Goal: Task Accomplishment & Management: Use online tool/utility

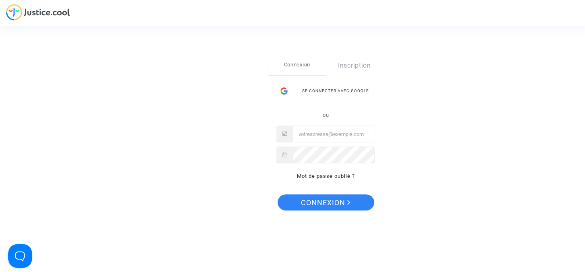
type input "daf@tunisair.fr"
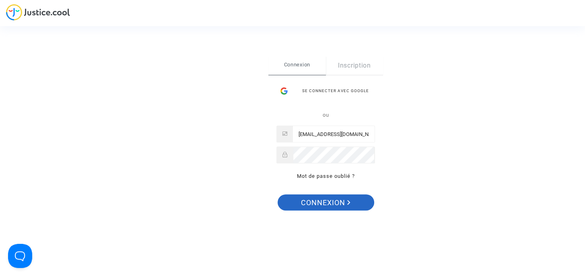
click at [332, 204] on span "Connexion" at bounding box center [325, 202] width 49 height 17
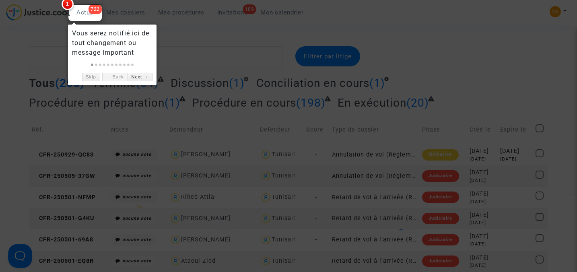
click at [203, 41] on div at bounding box center [288, 136] width 577 height 272
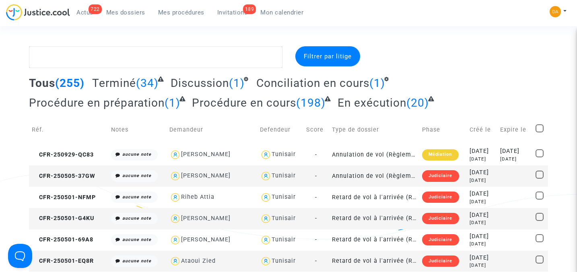
click at [276, 12] on span "Mon calendrier" at bounding box center [281, 12] width 43 height 7
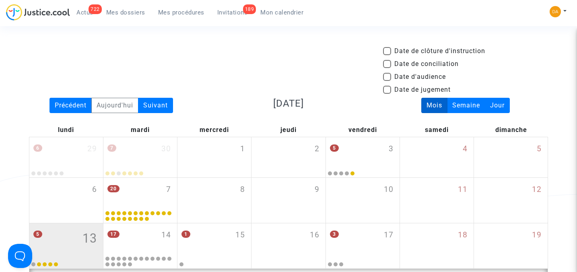
click at [130, 14] on span "Mes dossiers" at bounding box center [125, 12] width 39 height 7
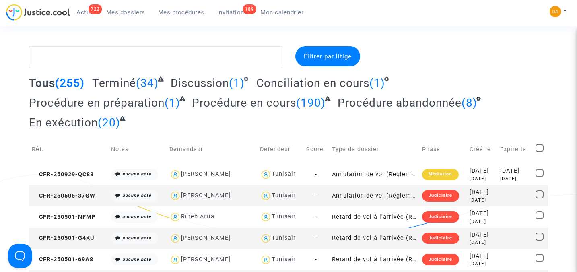
click at [234, 14] on span "Invitations" at bounding box center [232, 12] width 31 height 7
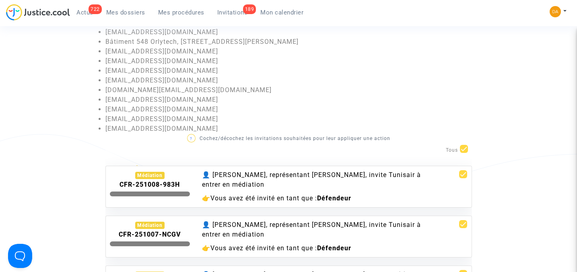
scroll to position [107, 0]
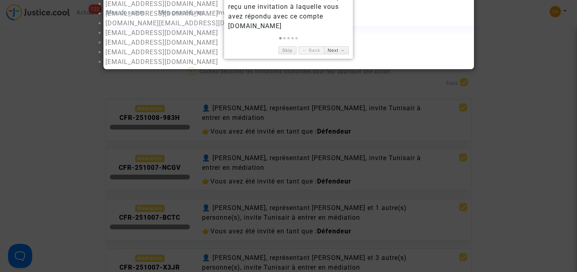
click at [37, 78] on div at bounding box center [288, 136] width 577 height 272
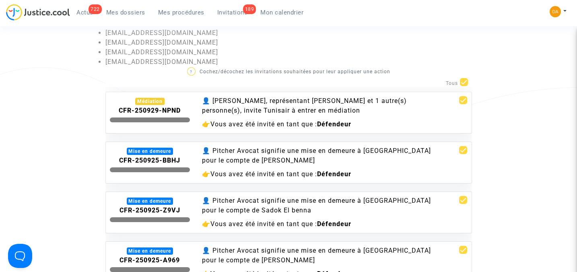
scroll to position [858, 0]
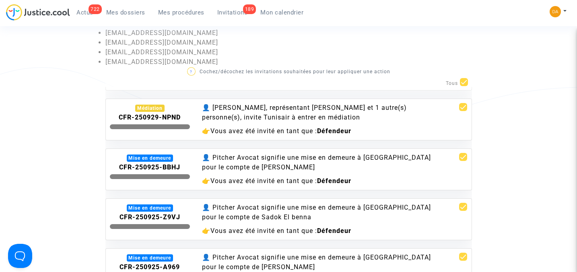
click at [132, 10] on span "Mes dossiers" at bounding box center [125, 12] width 39 height 7
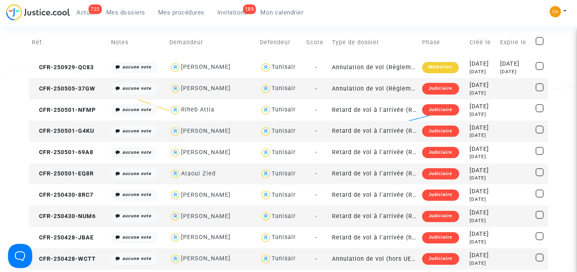
scroll to position [53, 0]
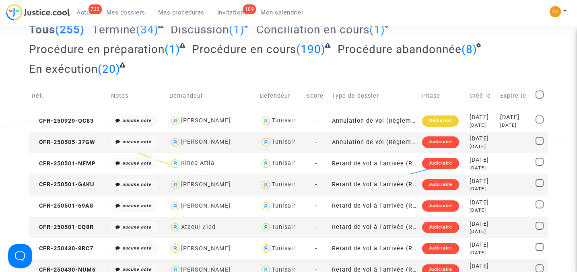
click at [231, 10] on span "Invitations" at bounding box center [232, 12] width 31 height 7
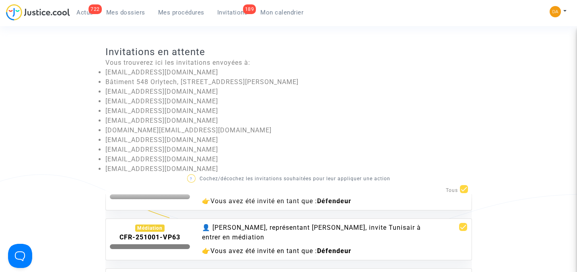
click at [125, 14] on span "Mes dossiers" at bounding box center [125, 12] width 39 height 7
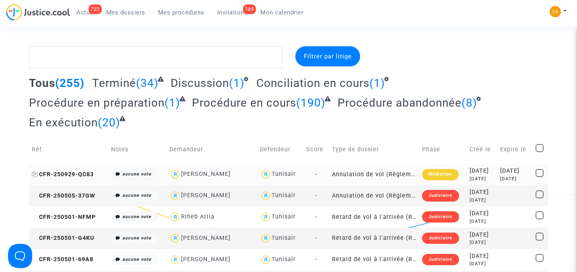
click at [71, 171] on span "CFR-250929-QC83" at bounding box center [63, 174] width 62 height 7
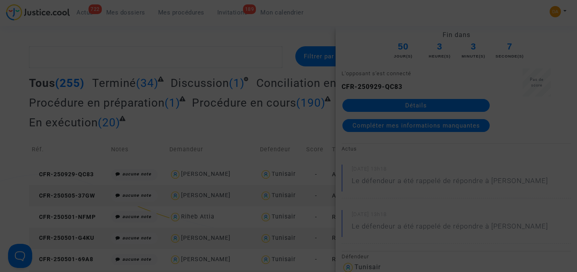
click at [440, 81] on div at bounding box center [288, 136] width 577 height 272
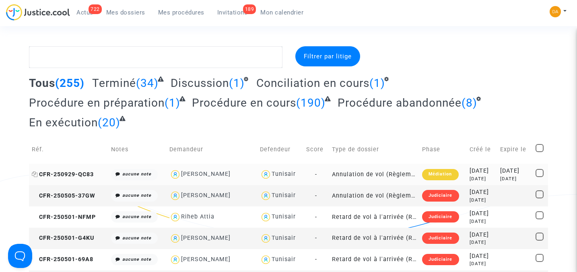
click at [78, 174] on span "CFR-250929-QC83" at bounding box center [63, 174] width 62 height 7
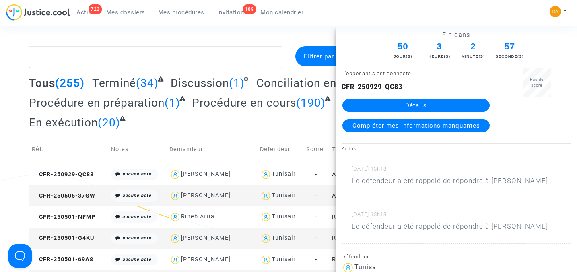
click at [408, 105] on link "Détails" at bounding box center [415, 105] width 147 height 13
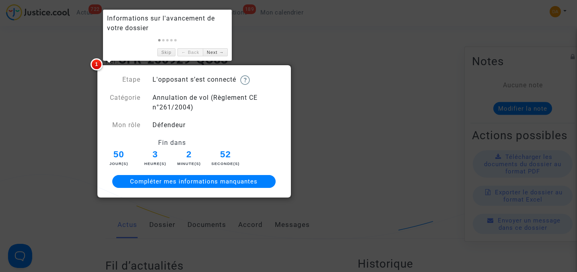
click at [391, 115] on div at bounding box center [288, 136] width 577 height 272
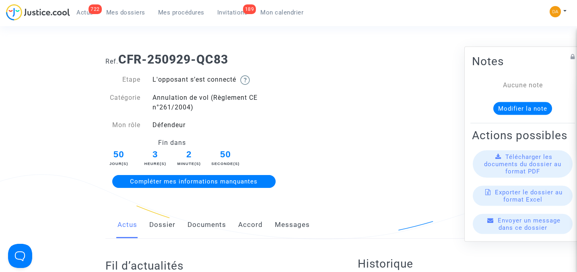
scroll to position [53, 0]
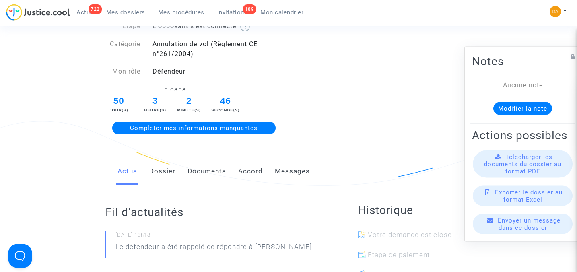
click at [521, 175] on span "Télécharger les documents du dossier au format PDF" at bounding box center [522, 164] width 77 height 22
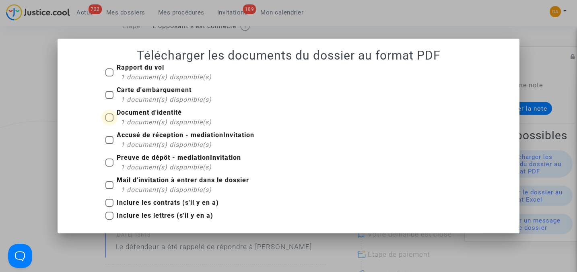
click at [108, 118] on span at bounding box center [109, 117] width 8 height 8
click at [109, 121] on input "Document d'identité 1 document(s) disponible(s)" at bounding box center [109, 121] width 0 height 0
checkbox input "true"
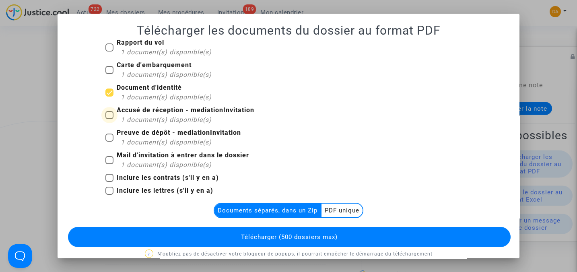
click at [107, 114] on span at bounding box center [109, 115] width 8 height 8
click at [109, 119] on input "Accusé de réception - mediationInvitation 1 document(s) disponible(s)" at bounding box center [109, 119] width 0 height 0
checkbox input "true"
click at [106, 93] on span at bounding box center [109, 92] width 8 height 8
click at [109, 97] on input "Document d'identité 1 document(s) disponible(s)" at bounding box center [109, 97] width 0 height 0
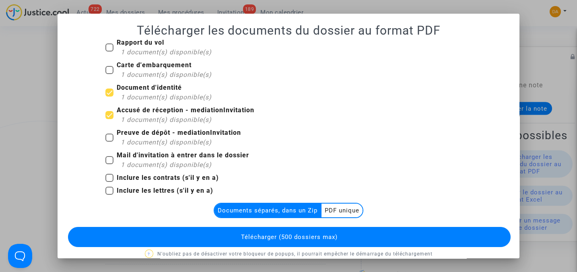
checkbox input "false"
click at [106, 115] on span at bounding box center [109, 115] width 8 height 8
click at [109, 119] on input "Accusé de réception - mediationInvitation 1 document(s) disponible(s)" at bounding box center [109, 119] width 0 height 0
checkbox input "false"
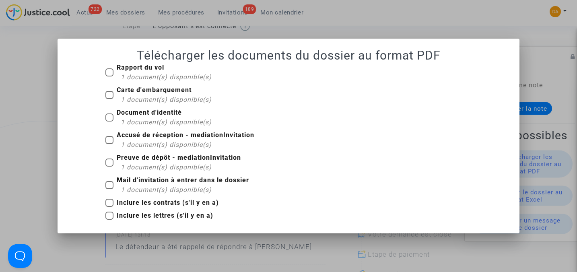
click at [109, 93] on span at bounding box center [109, 95] width 8 height 8
click at [109, 99] on input "Carte d'embarquement 1 document(s) disponible(s)" at bounding box center [109, 99] width 0 height 0
checkbox input "true"
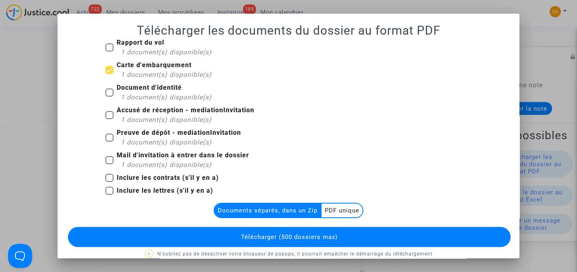
click at [340, 211] on multi-toggle-item "PDF unique" at bounding box center [341, 211] width 41 height 14
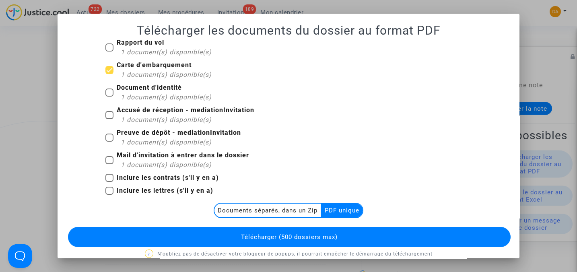
click at [335, 231] on button "Télécharger (500 dossiers max)" at bounding box center [289, 237] width 442 height 20
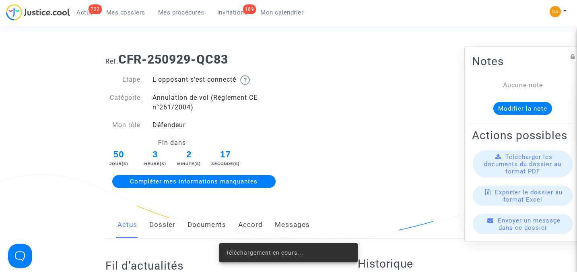
scroll to position [53, 0]
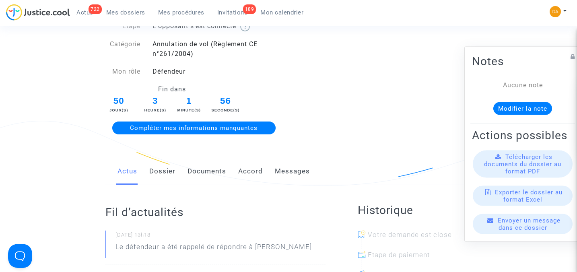
click at [518, 168] on span "Télécharger les documents du dossier au format PDF" at bounding box center [522, 164] width 77 height 22
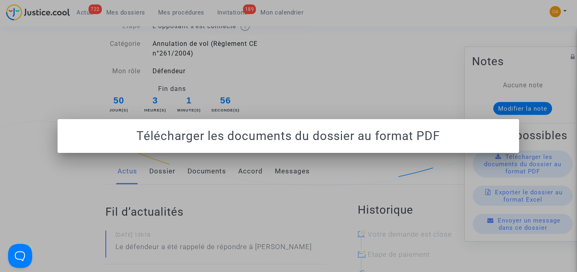
scroll to position [0, 0]
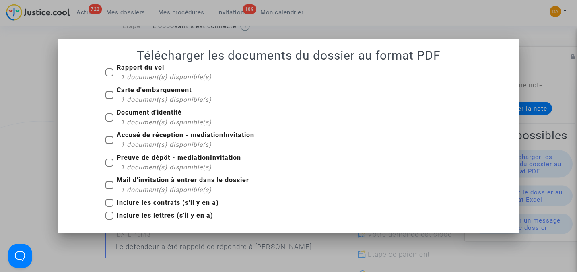
click at [550, 135] on div at bounding box center [288, 136] width 577 height 272
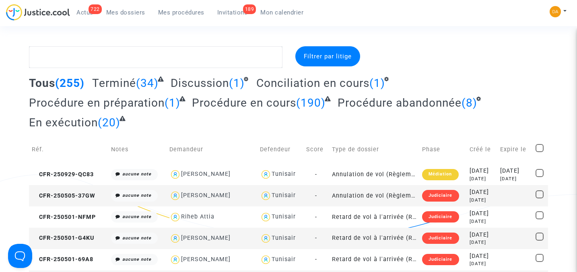
click at [231, 13] on span "Invitations" at bounding box center [232, 12] width 31 height 7
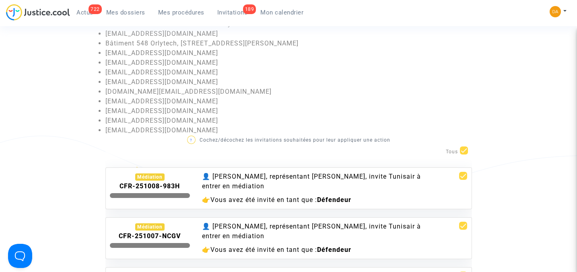
scroll to position [53, 0]
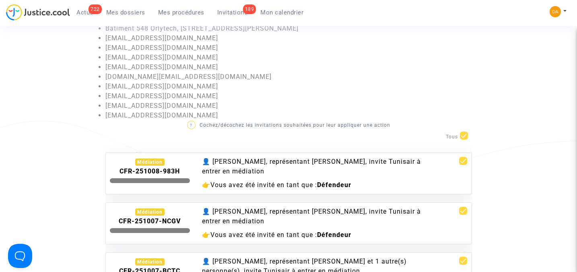
click at [156, 173] on b "CFR-251008-983H" at bounding box center [149, 171] width 60 height 8
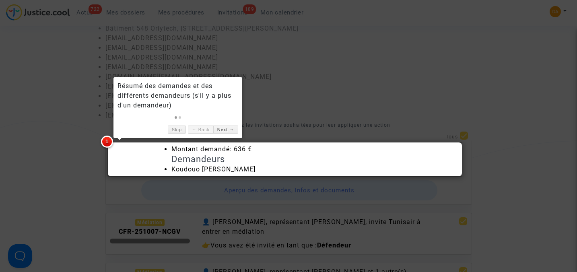
click at [117, 163] on div at bounding box center [135, 164] width 62 height 20
click at [87, 162] on div at bounding box center [288, 136] width 577 height 272
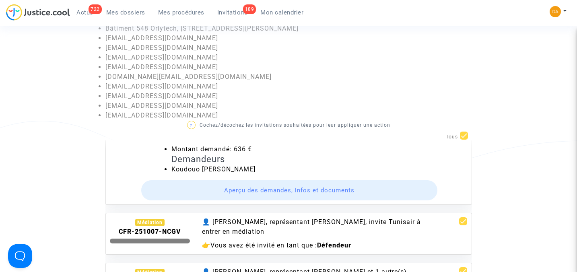
click at [264, 190] on button "Aperçu des demandes, infos et documents" at bounding box center [289, 190] width 296 height 20
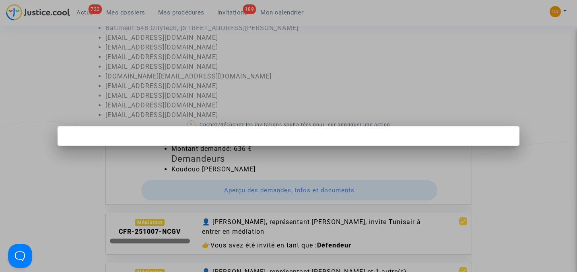
scroll to position [0, 0]
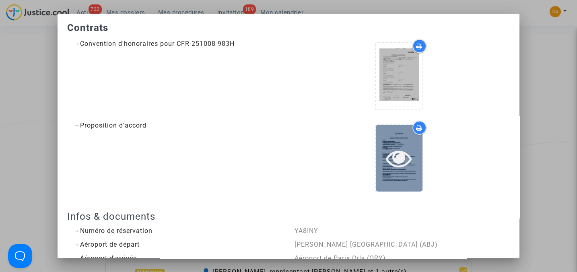
click at [395, 144] on div at bounding box center [399, 158] width 47 height 66
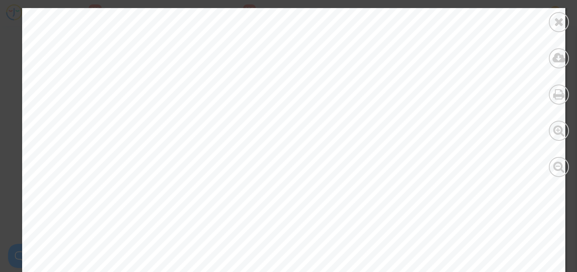
scroll to position [1501, 0]
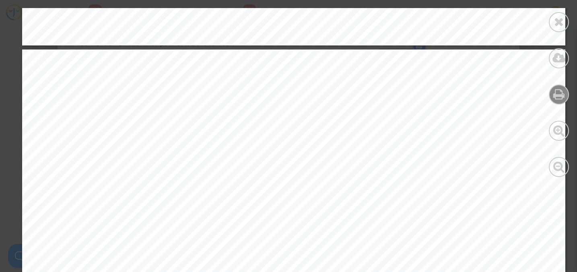
click at [562, 95] on icon at bounding box center [559, 94] width 12 height 12
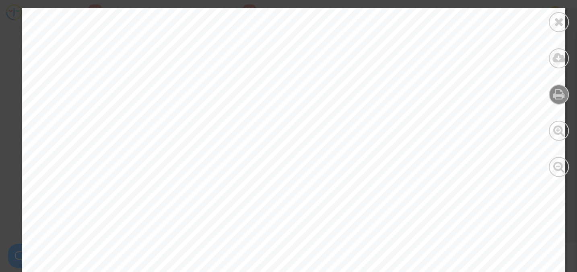
scroll to position [482, 0]
drag, startPoint x: 271, startPoint y: 89, endPoint x: 373, endPoint y: 90, distance: 101.4
click at [373, 90] on span "Type de litige : Retard de vol à l'arrivée (hors UE - Convention de Montréal)" at bounding box center [273, 86] width 414 height 10
drag, startPoint x: 373, startPoint y: 90, endPoint x: 321, endPoint y: 103, distance: 53.7
click at [321, 103] on span "Justice.cool a contacté Tunisair afin de lui demander de s’exécuter et d’accomp…" at bounding box center [369, 107] width 606 height 10
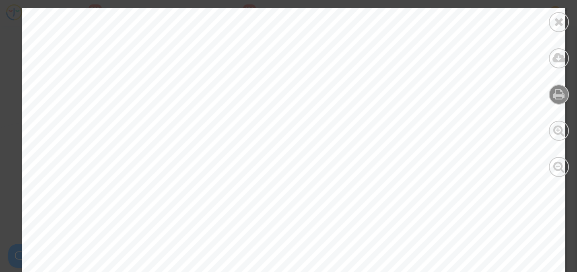
scroll to position [0, 0]
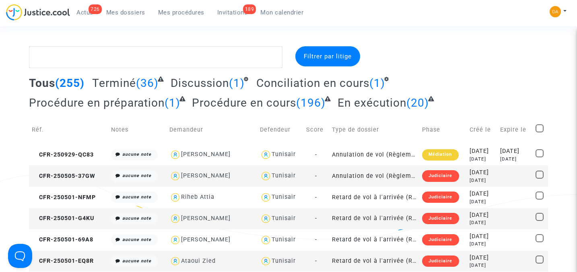
click at [125, 12] on span "Mes dossiers" at bounding box center [125, 12] width 39 height 7
click at [229, 13] on span "Invitations" at bounding box center [232, 12] width 31 height 7
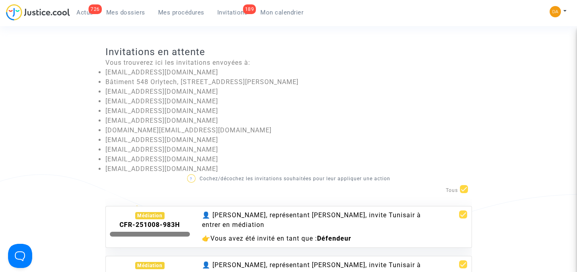
click at [231, 224] on div "👤 [PERSON_NAME], représentant [PERSON_NAME], invite Tunisair à entrer en médiat…" at bounding box center [319, 219] width 234 height 19
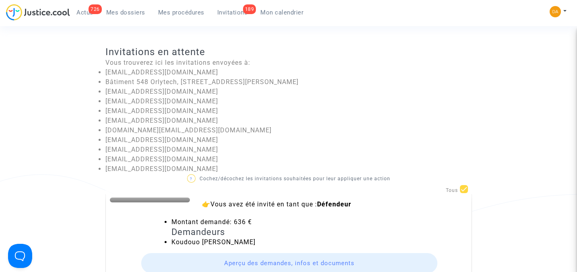
scroll to position [53, 0]
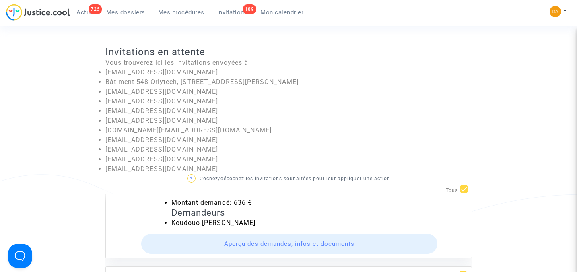
click at [267, 242] on button "Aperçu des demandes, infos et documents" at bounding box center [289, 244] width 296 height 20
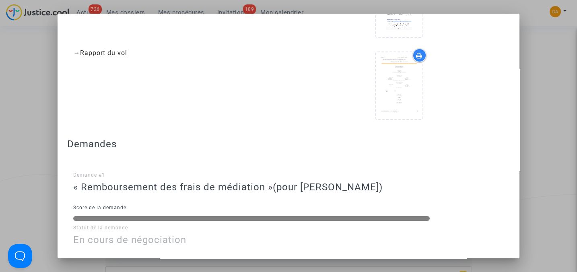
scroll to position [536, 0]
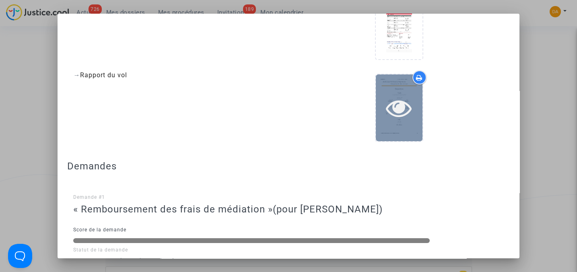
click at [384, 91] on div at bounding box center [399, 107] width 47 height 66
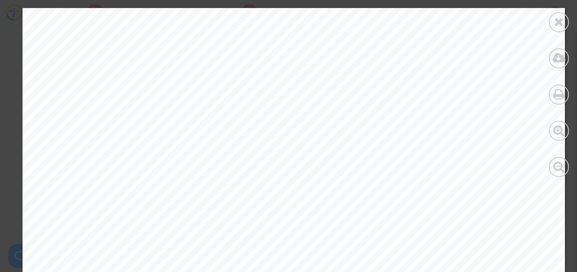
scroll to position [1027, 0]
click at [563, 23] on icon at bounding box center [559, 22] width 10 height 12
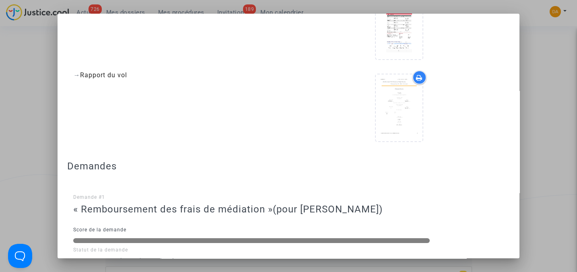
click at [546, 56] on div at bounding box center [288, 136] width 577 height 272
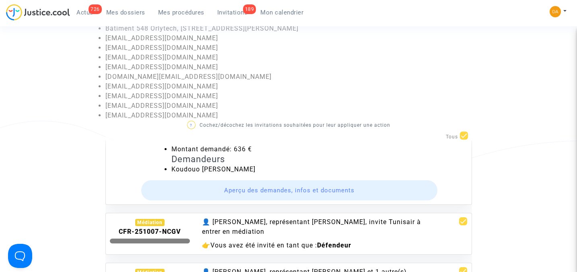
scroll to position [0, 0]
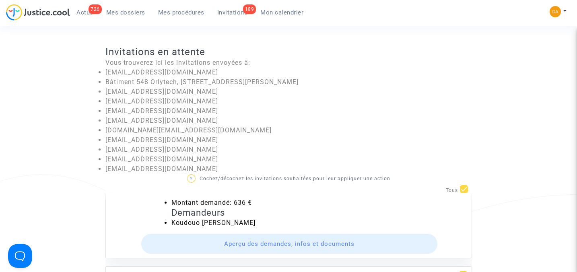
click at [122, 9] on span "Mes dossiers" at bounding box center [125, 12] width 39 height 7
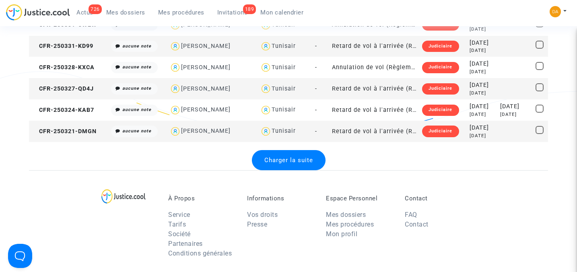
scroll to position [1072, 0]
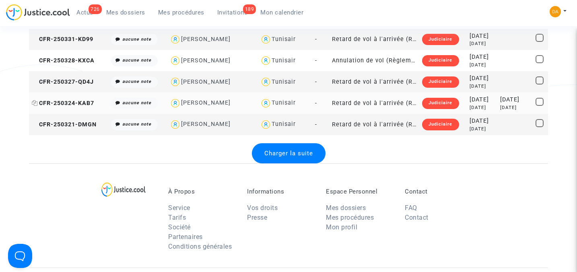
click at [86, 101] on span "CFR-250324-KAB7" at bounding box center [63, 103] width 62 height 7
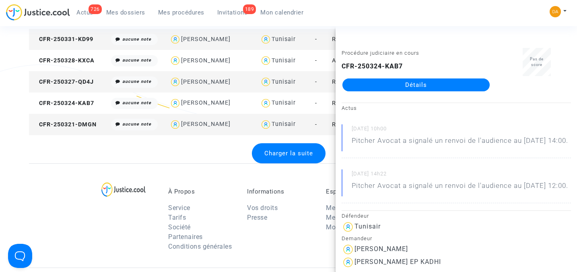
click at [423, 80] on link "Détails" at bounding box center [415, 84] width 147 height 13
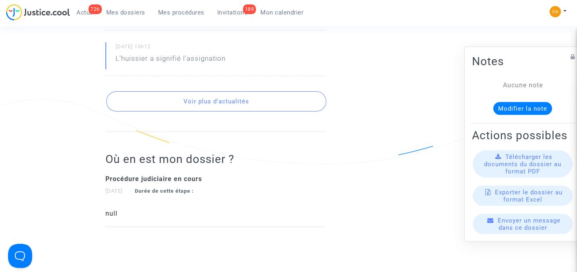
scroll to position [690, 0]
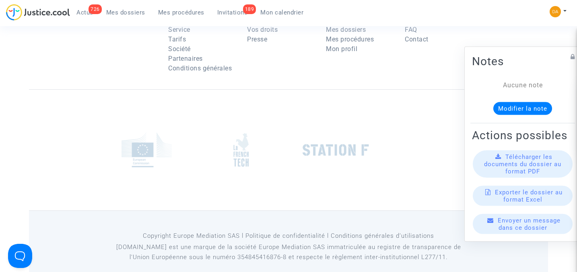
click at [518, 169] on span "Télécharger les documents du dossier au format PDF" at bounding box center [522, 164] width 77 height 22
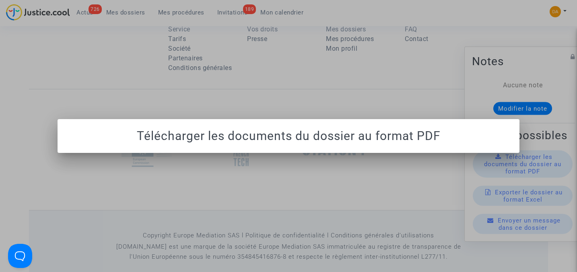
scroll to position [0, 0]
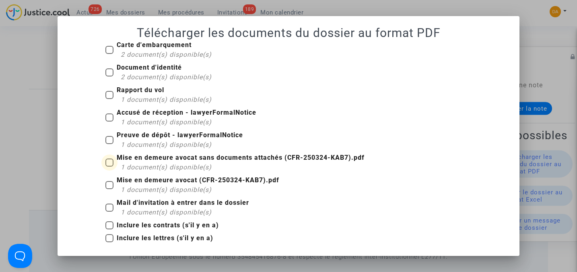
click at [158, 160] on b "Mise en demeure avocat sans documents attachés (CFR-250324-KAB7).pdf" at bounding box center [241, 158] width 248 height 8
click at [109, 167] on input "Mise en demeure avocat sans documents attachés (CFR-250324-KAB7).pdf 1 document…" at bounding box center [109, 167] width 0 height 0
checkbox input "true"
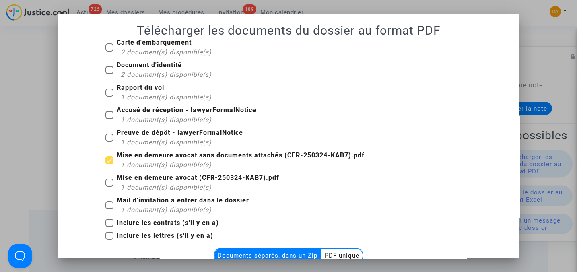
click at [333, 252] on multi-toggle-item "PDF unique" at bounding box center [341, 256] width 41 height 14
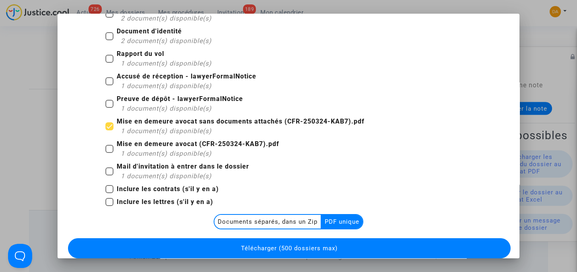
scroll to position [55, 0]
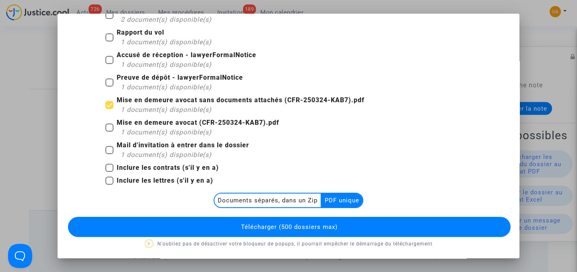
click at [325, 227] on span "Télécharger (500 dossiers max)" at bounding box center [289, 226] width 97 height 7
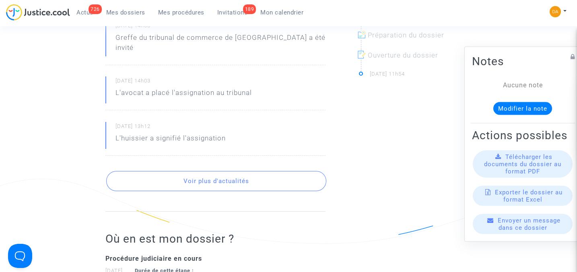
scroll to position [315, 0]
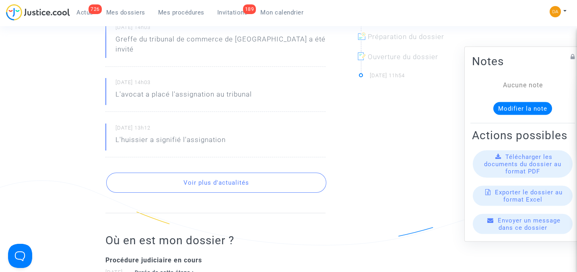
click at [229, 12] on span "Invitations" at bounding box center [232, 12] width 31 height 7
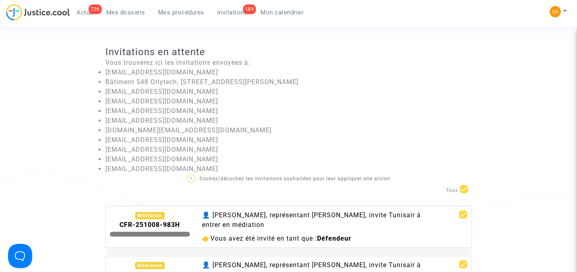
click at [128, 15] on span "Mes dossiers" at bounding box center [125, 12] width 39 height 7
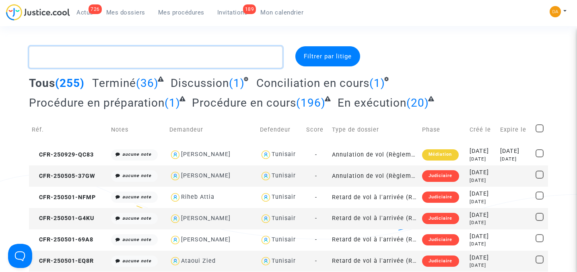
click at [90, 58] on textarea at bounding box center [155, 57] width 253 height 22
paste textarea "CFR-250205-D34H"
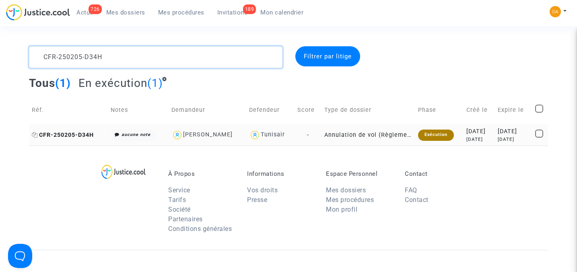
type textarea "CFR-250205-D34H"
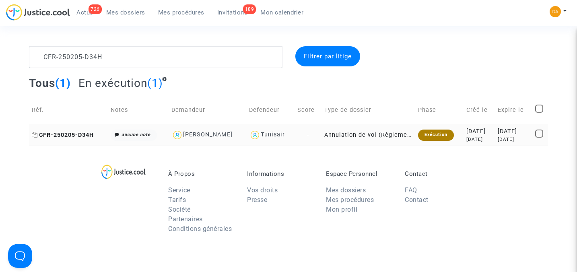
click at [74, 134] on span "CFR-250205-D34H" at bounding box center [63, 135] width 62 height 7
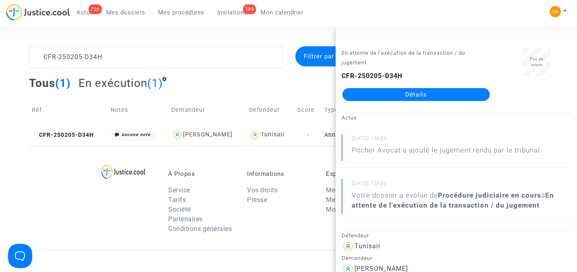
click at [401, 91] on link "Détails" at bounding box center [415, 94] width 147 height 13
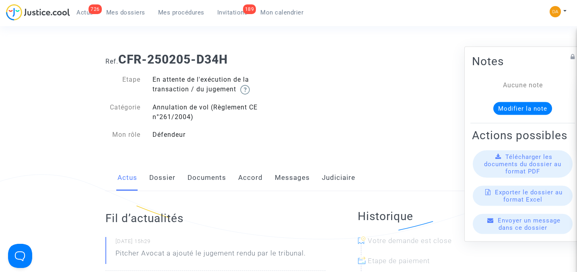
click at [522, 175] on span "Télécharger les documents du dossier au format PDF" at bounding box center [522, 164] width 77 height 22
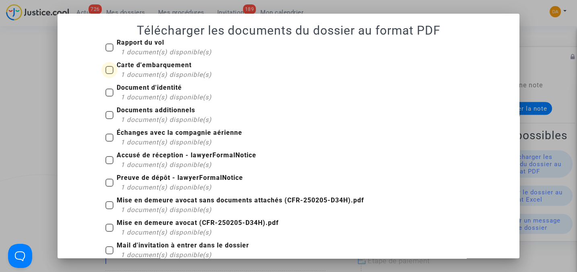
click at [107, 70] on span at bounding box center [109, 70] width 8 height 8
click at [109, 74] on input "Carte d'embarquement 1 document(s) disponible(s)" at bounding box center [109, 74] width 0 height 0
checkbox input "true"
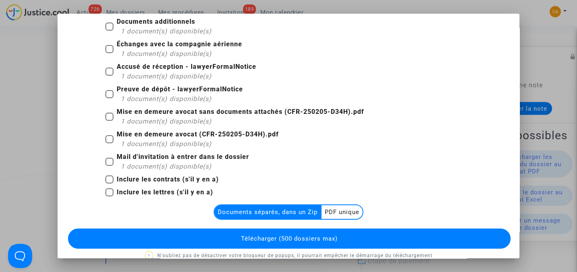
scroll to position [101, 0]
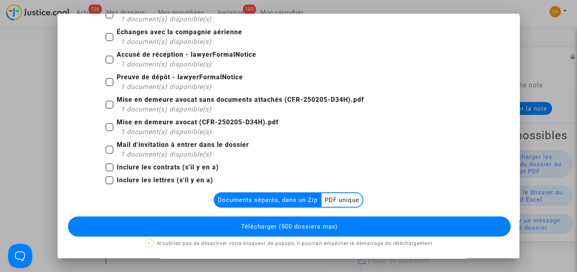
click at [339, 203] on multi-toggle-item "PDF unique" at bounding box center [341, 200] width 41 height 14
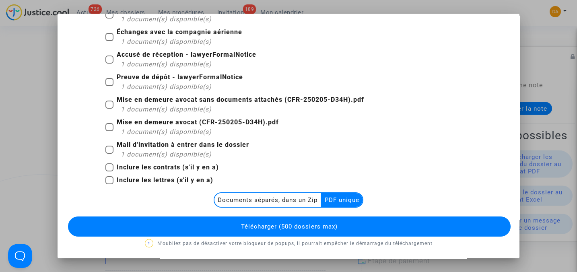
click at [330, 221] on button "Télécharger (500 dossiers max)" at bounding box center [289, 226] width 442 height 20
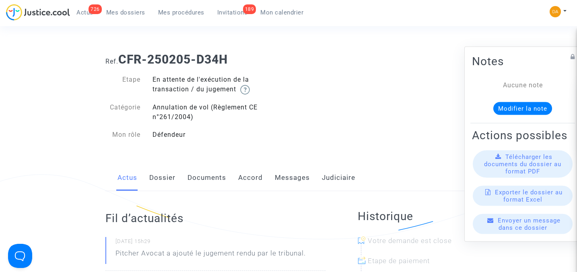
click at [123, 14] on span "Mes dossiers" at bounding box center [125, 12] width 39 height 7
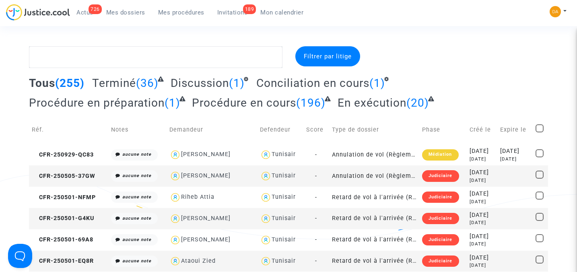
click at [379, 104] on span "En exécution" at bounding box center [371, 102] width 69 height 13
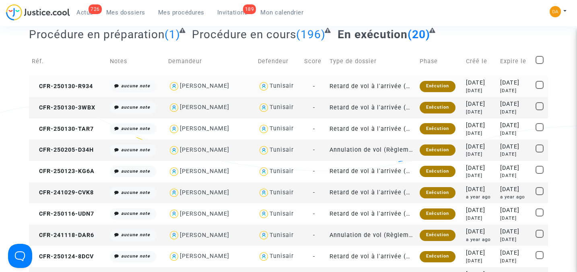
scroll to position [53, 0]
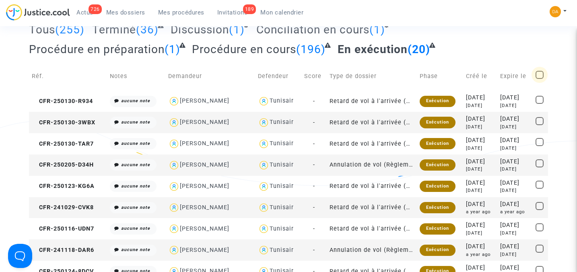
click at [543, 72] on span at bounding box center [539, 75] width 8 height 8
click at [539, 79] on input "checkbox" at bounding box center [539, 79] width 0 height 0
checkbox input "true"
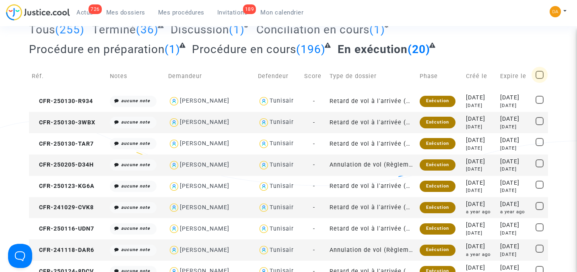
checkbox input "true"
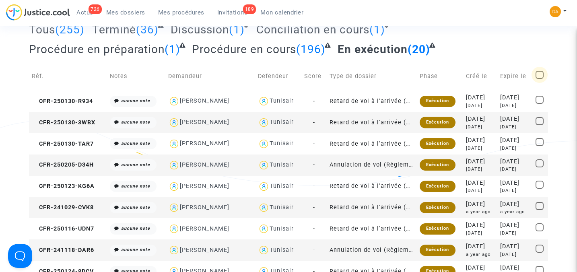
checkbox input "true"
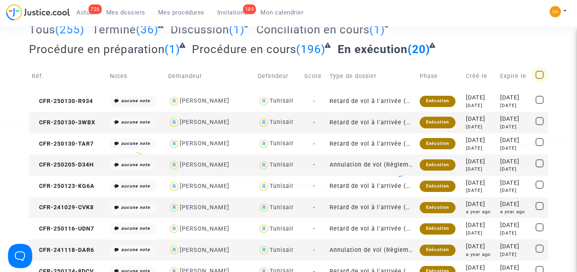
checkbox input "true"
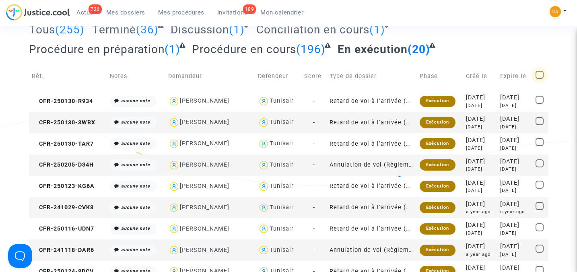
checkbox input "true"
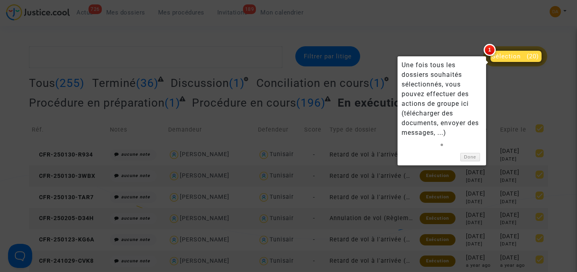
click at [514, 59] on span "Sélection" at bounding box center [506, 56] width 29 height 7
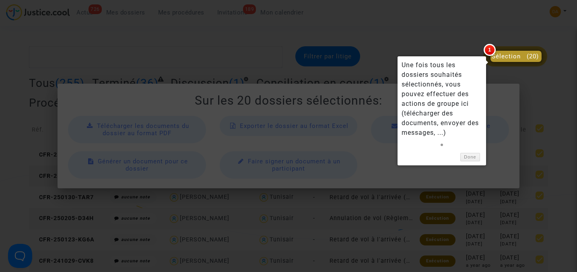
click at [373, 167] on div at bounding box center [288, 136] width 577 height 272
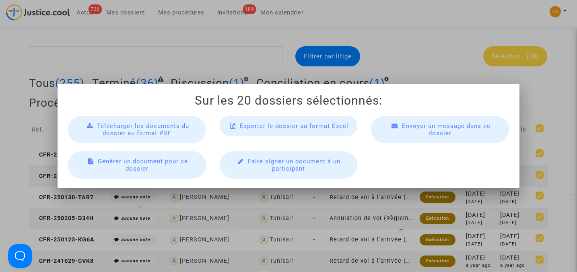
click at [283, 127] on span "Exporter le dossier au format Excel" at bounding box center [294, 125] width 109 height 7
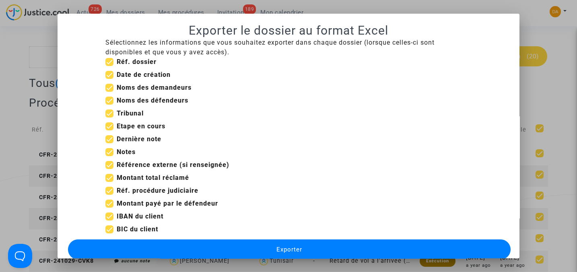
click at [279, 246] on span "Exporter" at bounding box center [289, 249] width 26 height 7
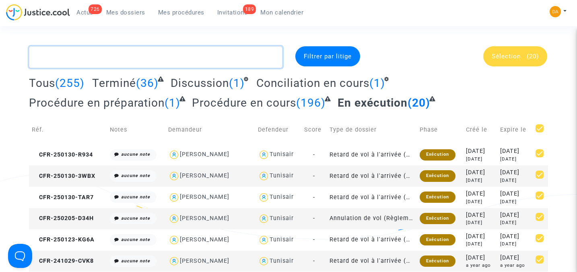
click at [151, 51] on textarea at bounding box center [155, 57] width 253 height 22
paste textarea "CFR-250205-D34H"
type textarea "CFR-250205-D34H"
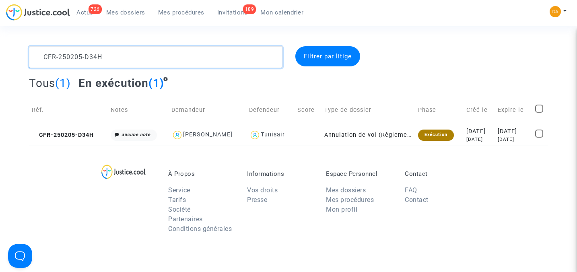
drag, startPoint x: 120, startPoint y: 58, endPoint x: 28, endPoint y: 59, distance: 91.7
click at [28, 59] on div "CFR-250205-D34H" at bounding box center [155, 57] width 265 height 22
